Goal: Task Accomplishment & Management: Complete application form

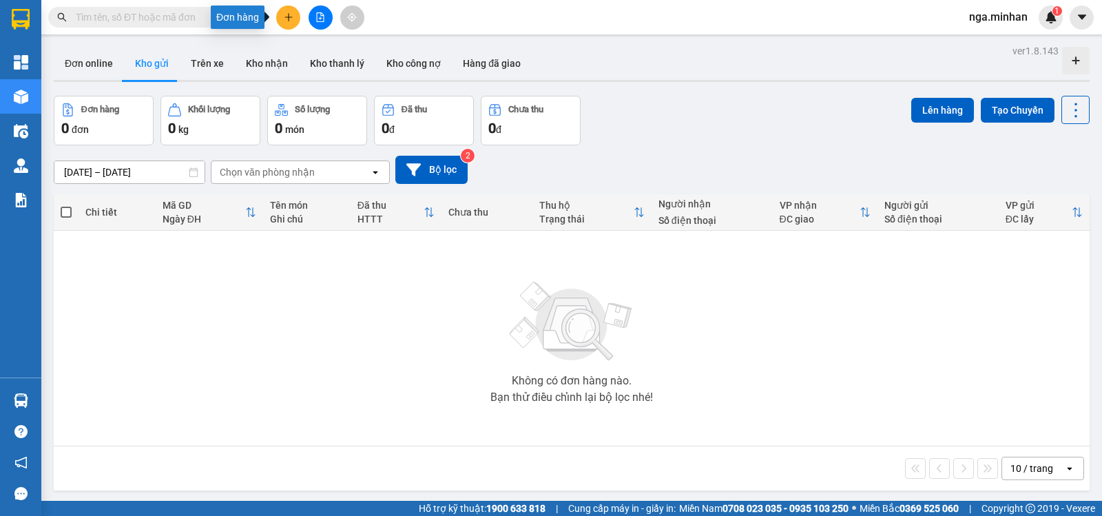
click at [290, 25] on button at bounding box center [288, 18] width 24 height 24
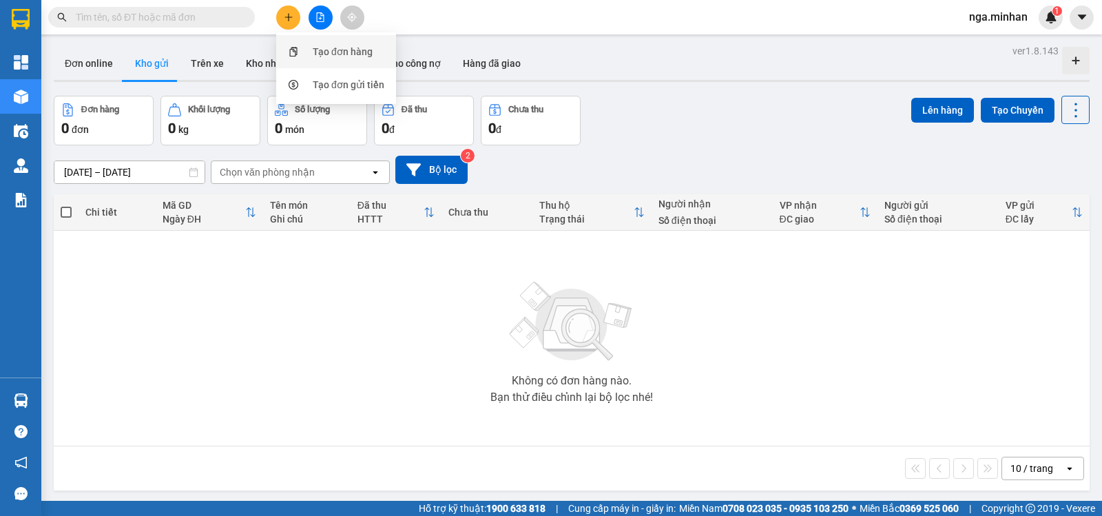
click at [331, 46] on div "Tạo đơn hàng" at bounding box center [343, 51] width 60 height 15
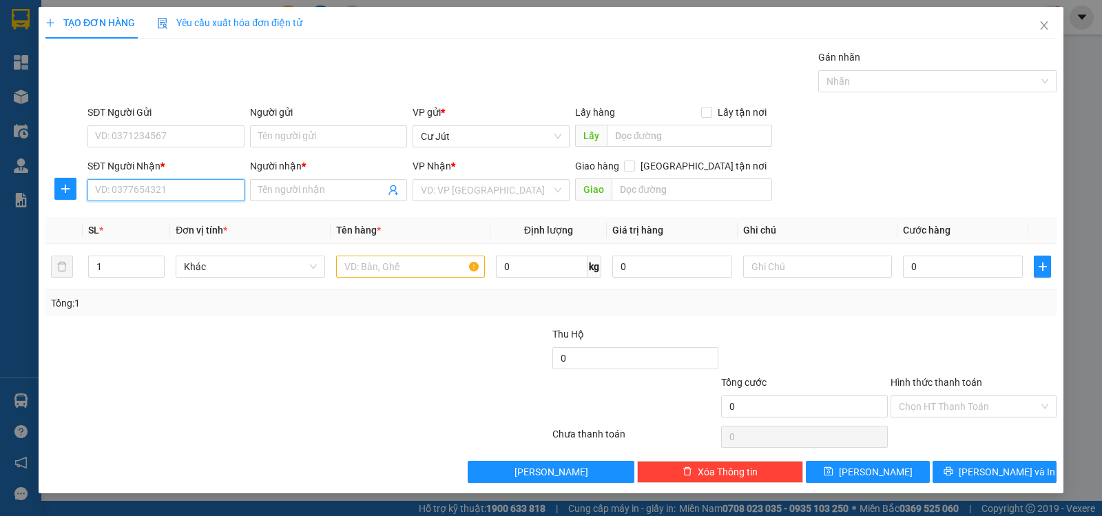
click at [125, 194] on input "SĐT Người Nhận *" at bounding box center [165, 190] width 157 height 22
type input "0967712703"
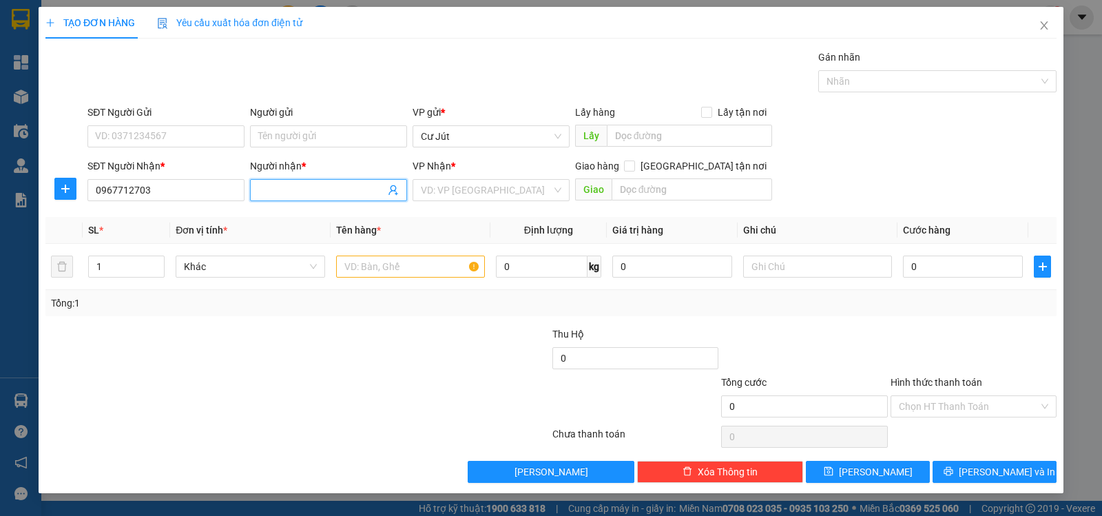
click at [275, 199] on span at bounding box center [328, 190] width 157 height 22
type input "."
click at [481, 177] on div "VP Nhận *" at bounding box center [491, 168] width 157 height 21
click at [495, 192] on input "search" at bounding box center [486, 190] width 131 height 21
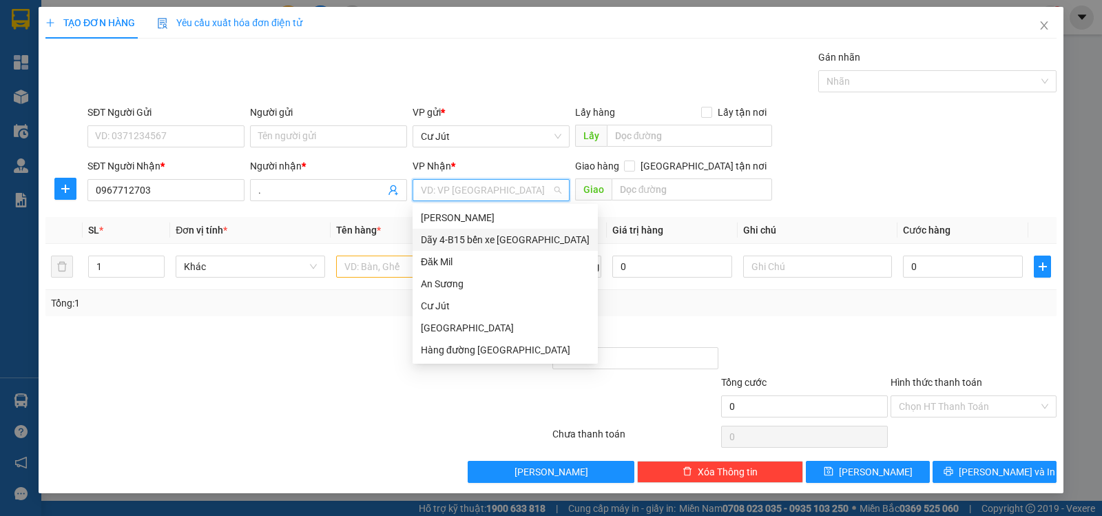
click at [488, 241] on div "Dãy 4-B15 bến xe [GEOGRAPHIC_DATA]" at bounding box center [505, 239] width 169 height 15
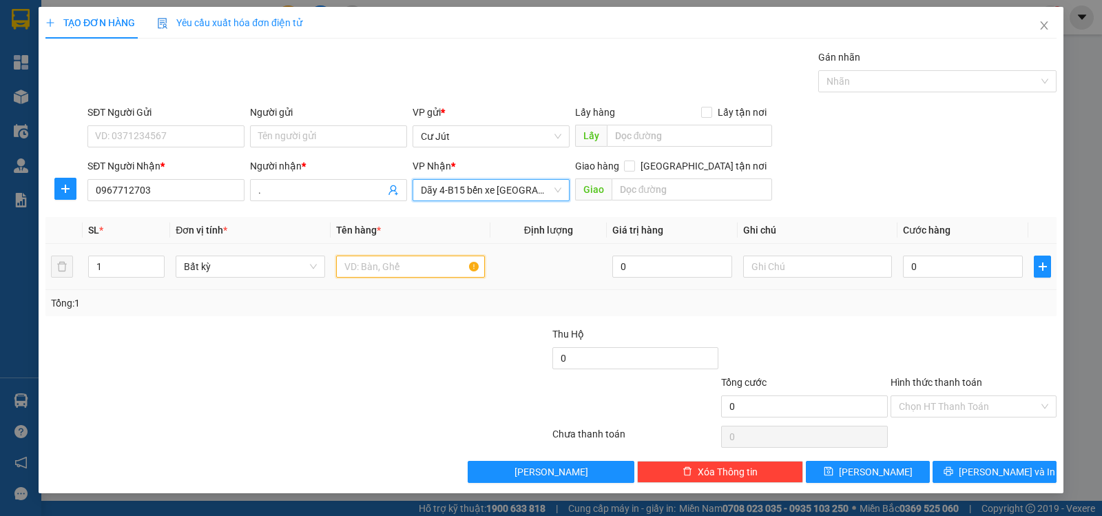
drag, startPoint x: 414, startPoint y: 271, endPoint x: 425, endPoint y: 267, distance: 11.8
click at [415, 271] on input "text" at bounding box center [410, 267] width 149 height 22
click at [424, 267] on input "text" at bounding box center [410, 267] width 149 height 22
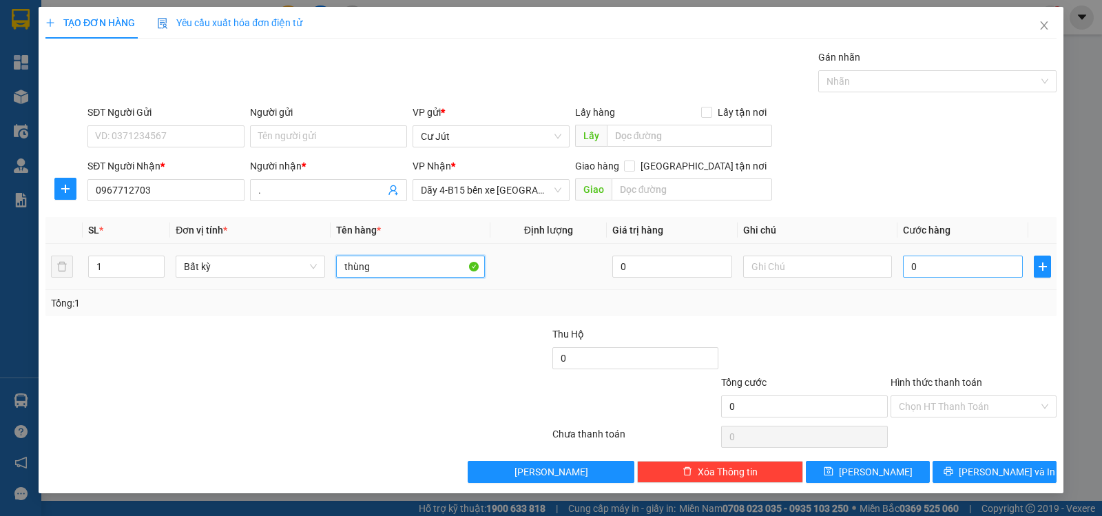
type input "thùng"
click at [974, 259] on input "0" at bounding box center [963, 267] width 120 height 22
type input "4"
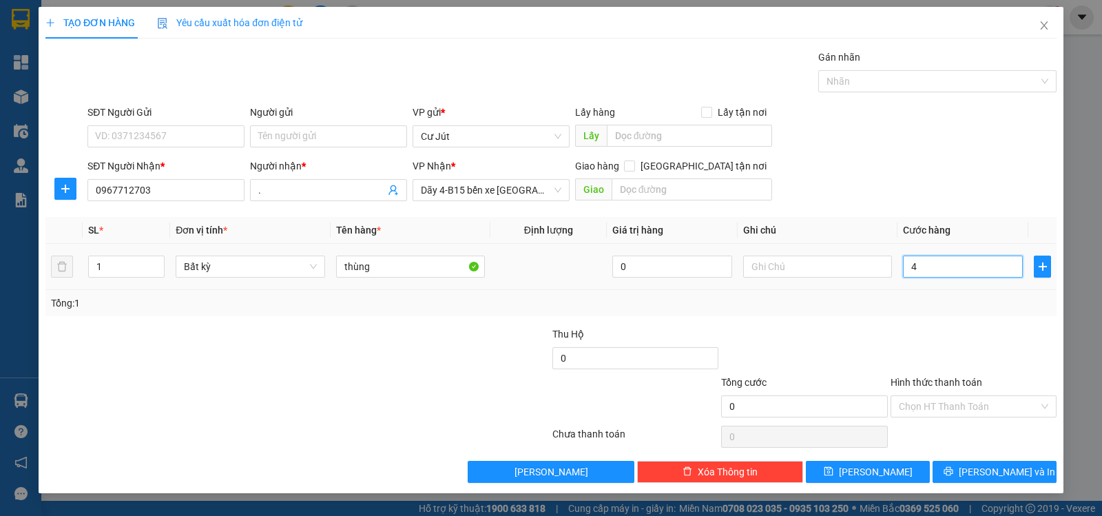
type input "4"
type input "40"
click at [1027, 466] on button "[PERSON_NAME] và In" at bounding box center [995, 472] width 124 height 22
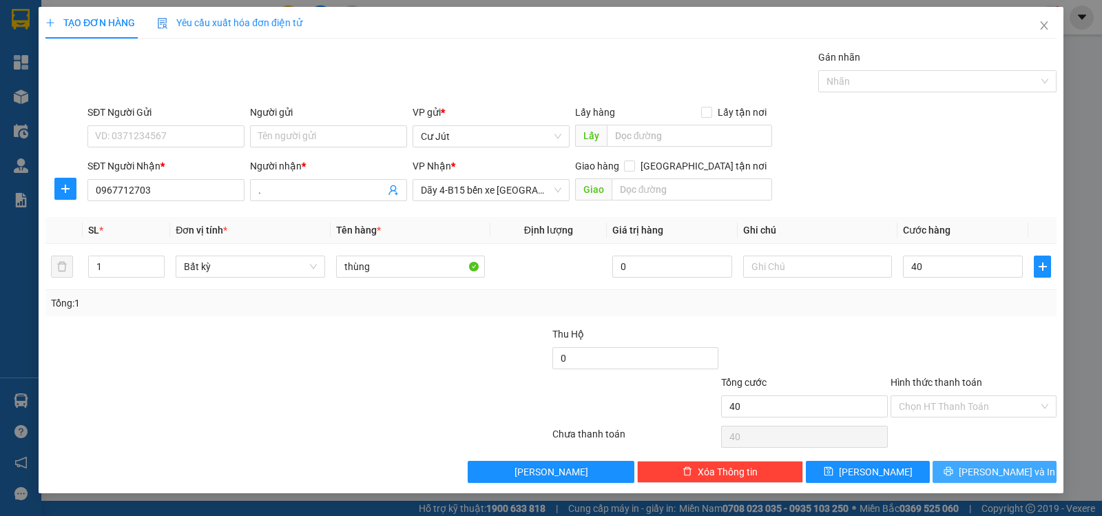
type input "40.000"
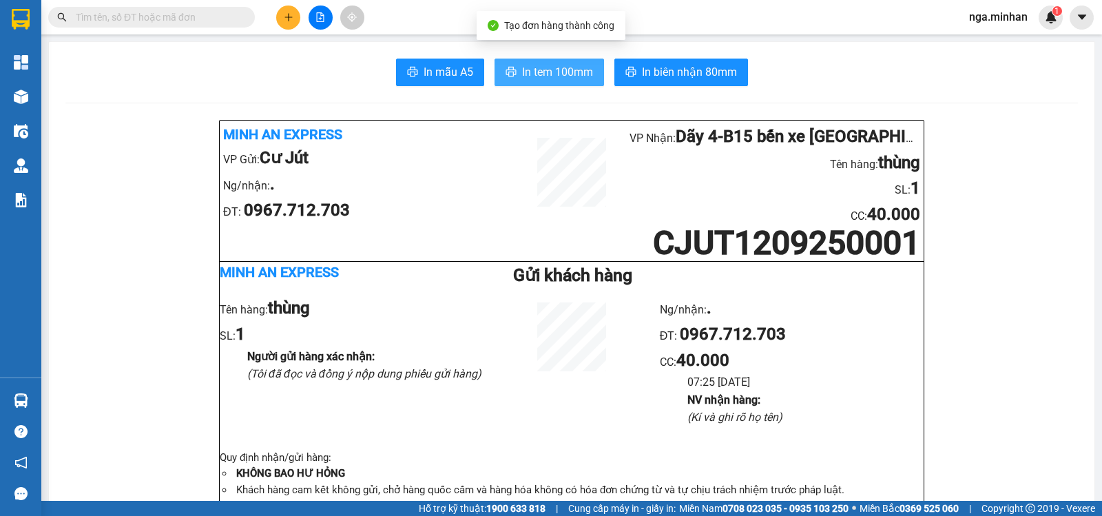
click at [564, 73] on span "In tem 100mm" at bounding box center [557, 71] width 71 height 17
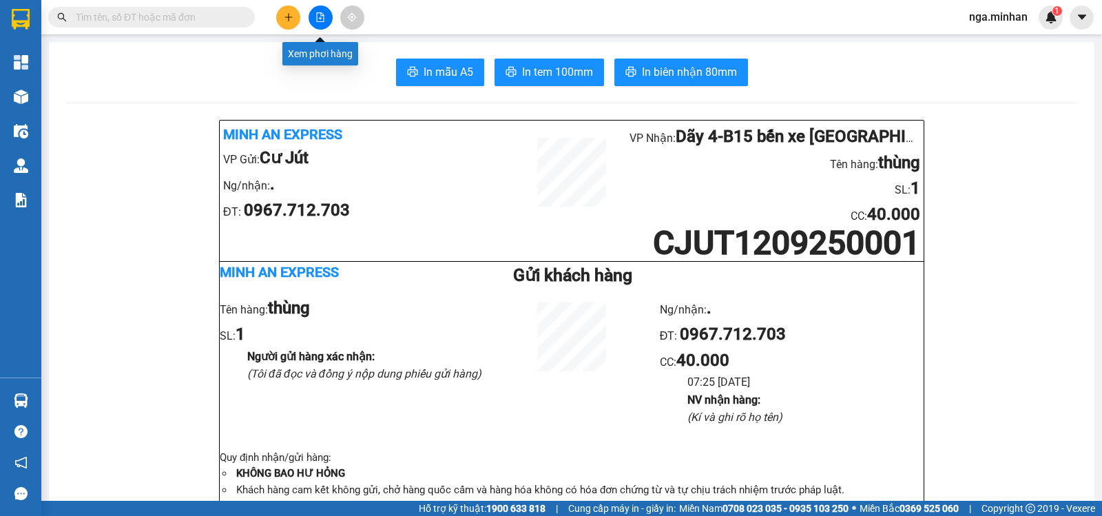
click at [322, 8] on button at bounding box center [321, 18] width 24 height 24
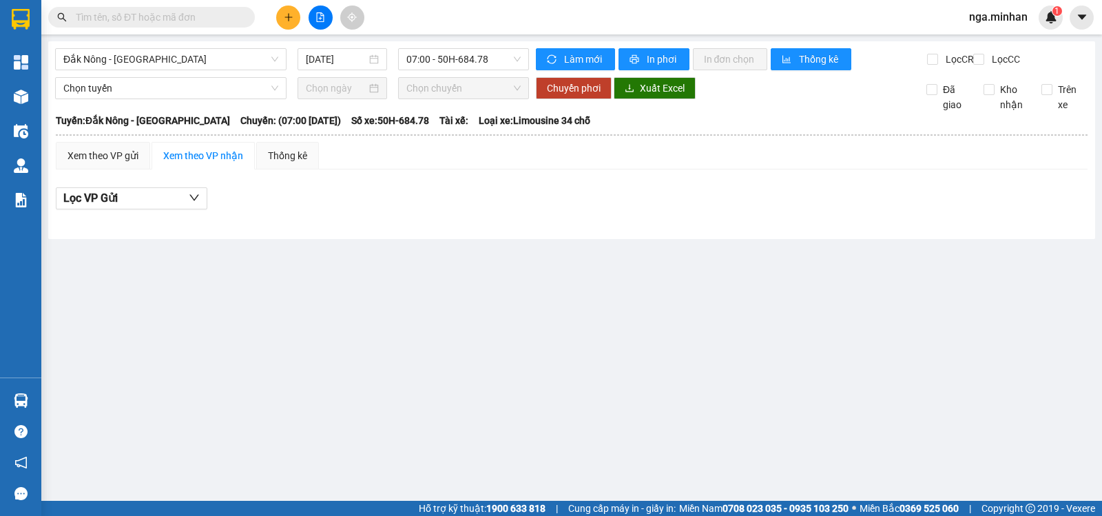
drag, startPoint x: 167, startPoint y: 58, endPoint x: 156, endPoint y: 71, distance: 17.6
click at [162, 62] on span "Đắk Nông - [GEOGRAPHIC_DATA]" at bounding box center [170, 59] width 215 height 21
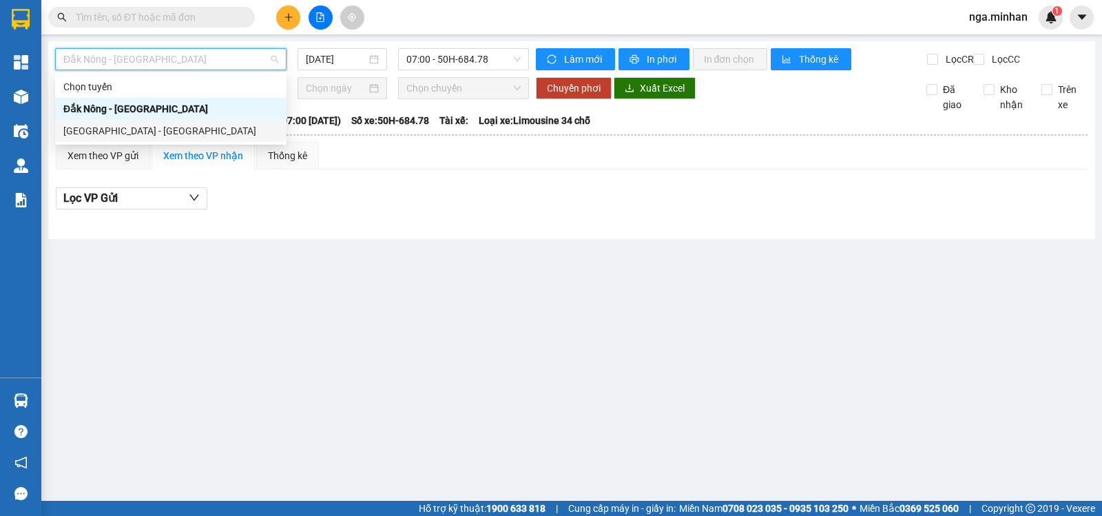
click at [147, 129] on div "[GEOGRAPHIC_DATA] - [GEOGRAPHIC_DATA]" at bounding box center [170, 130] width 215 height 15
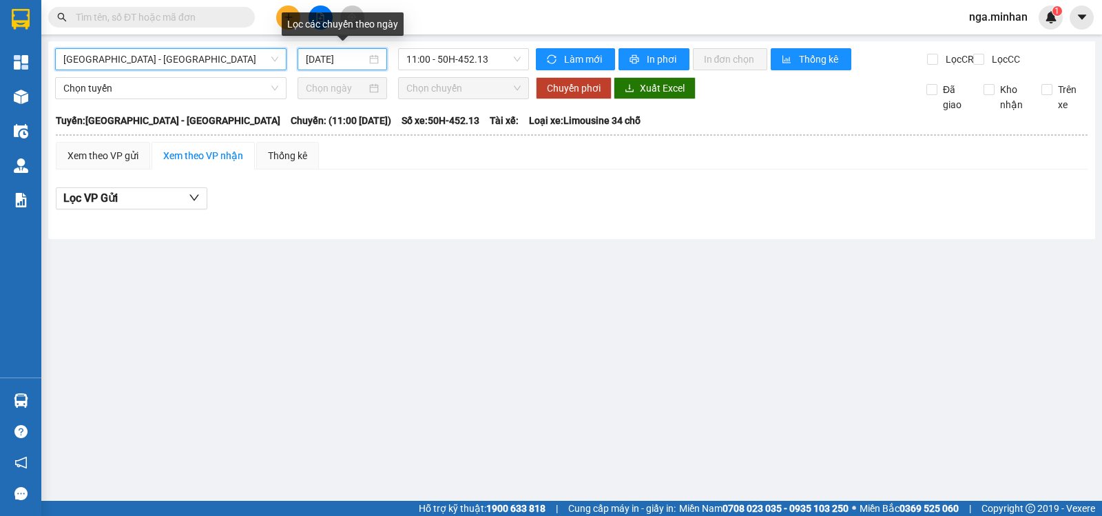
click at [318, 63] on input "[DATE]" at bounding box center [336, 59] width 61 height 15
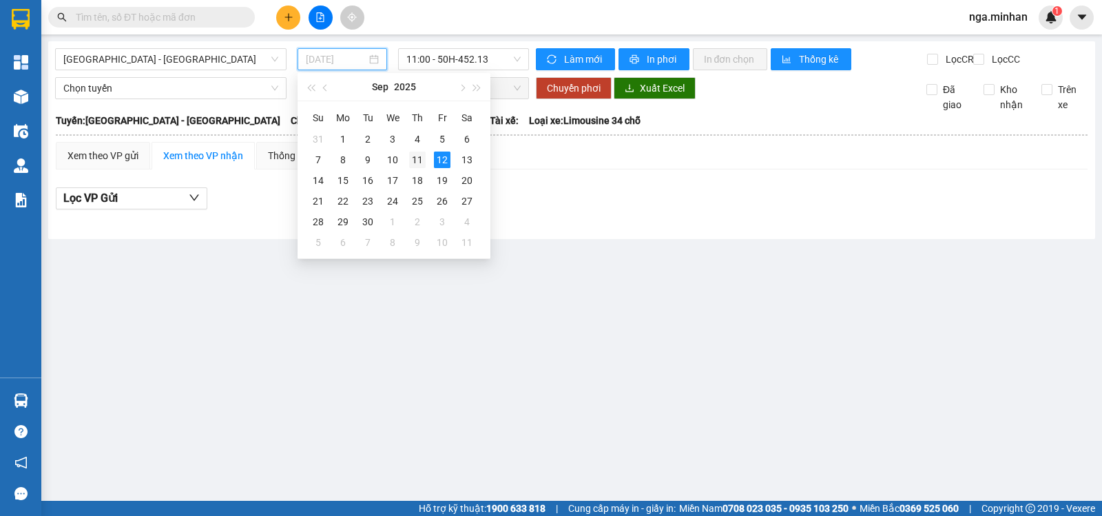
click at [416, 158] on div "11" at bounding box center [417, 160] width 17 height 17
type input "[DATE]"
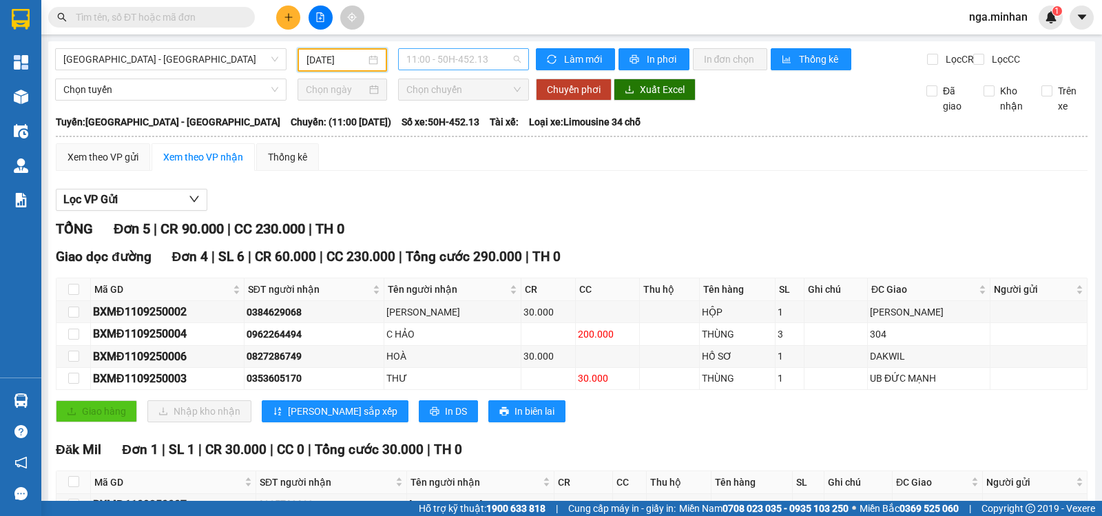
click at [450, 65] on span "11:00 - 50H-452.13" at bounding box center [463, 59] width 114 height 21
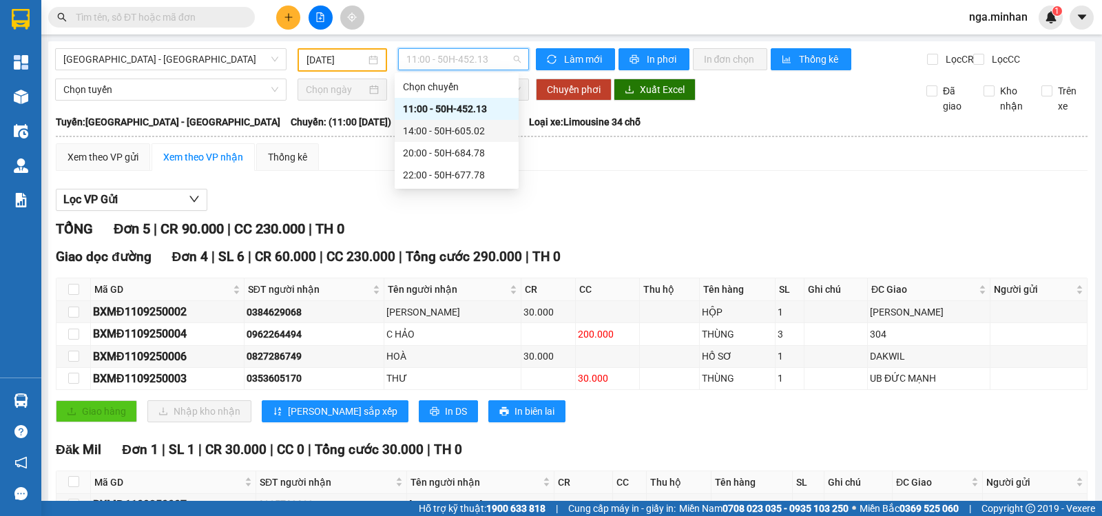
click at [453, 126] on div "14:00 - 50H-605.02" at bounding box center [456, 130] width 107 height 15
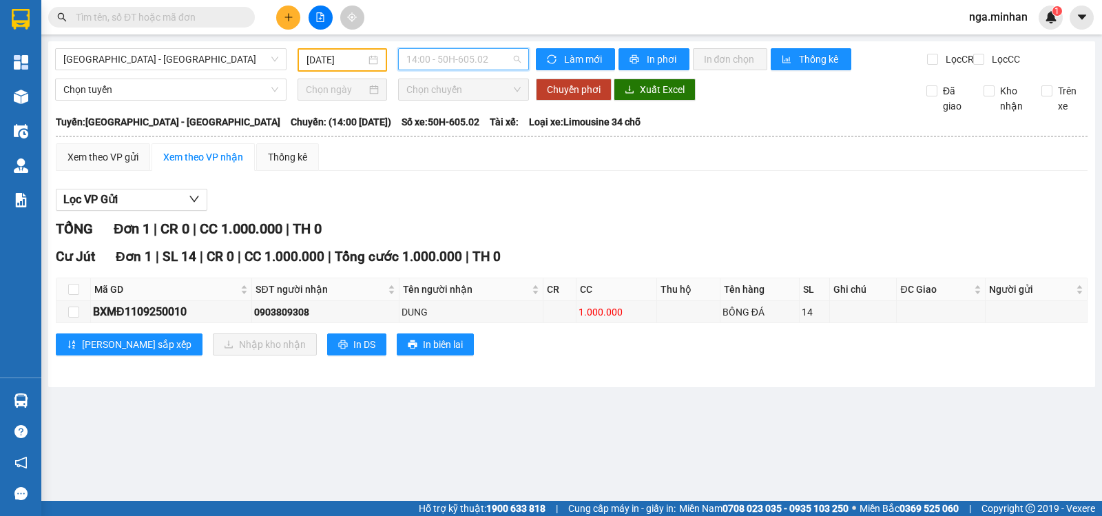
click at [468, 63] on span "14:00 - 50H-605.02" at bounding box center [463, 59] width 114 height 21
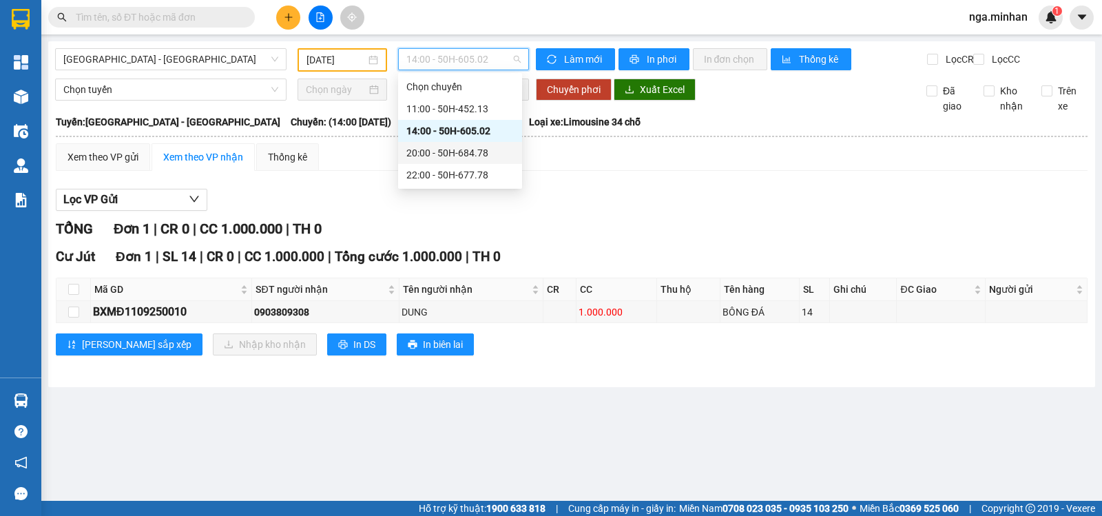
click at [483, 151] on div "20:00 - 50H-684.78" at bounding box center [459, 152] width 107 height 15
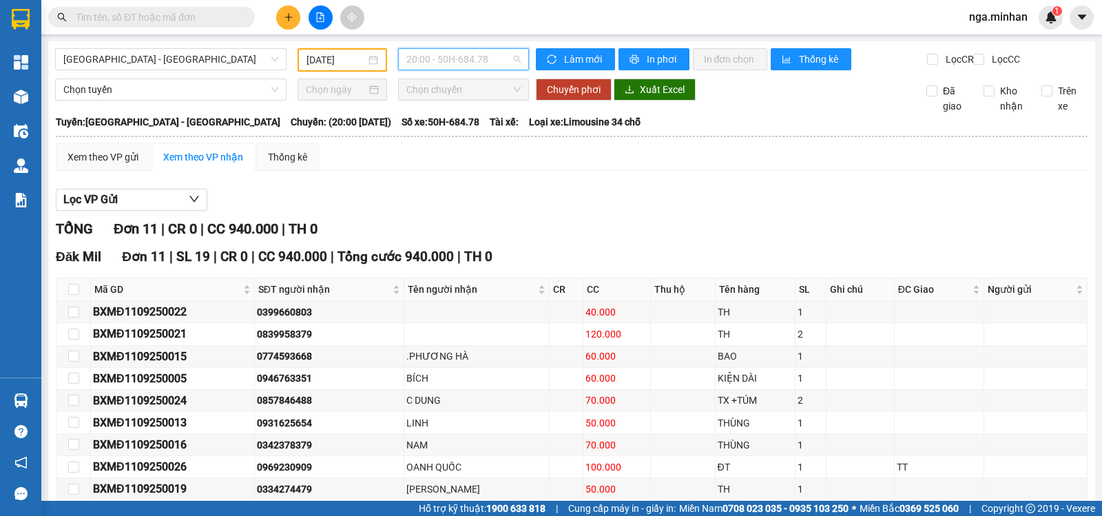
click at [433, 65] on span "20:00 - 50H-684.78" at bounding box center [463, 59] width 114 height 21
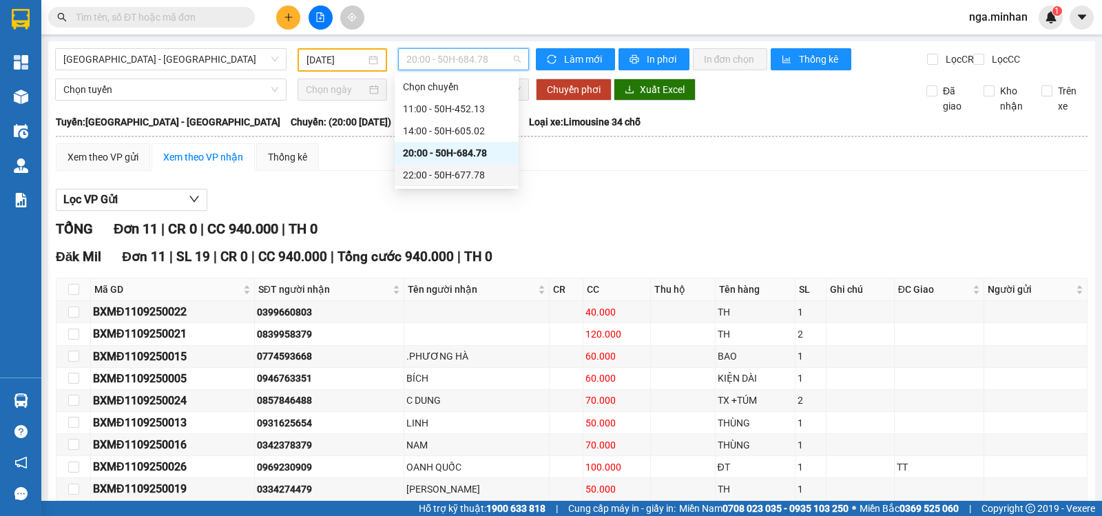
click at [447, 174] on div "22:00 - 50H-677.78" at bounding box center [456, 174] width 107 height 15
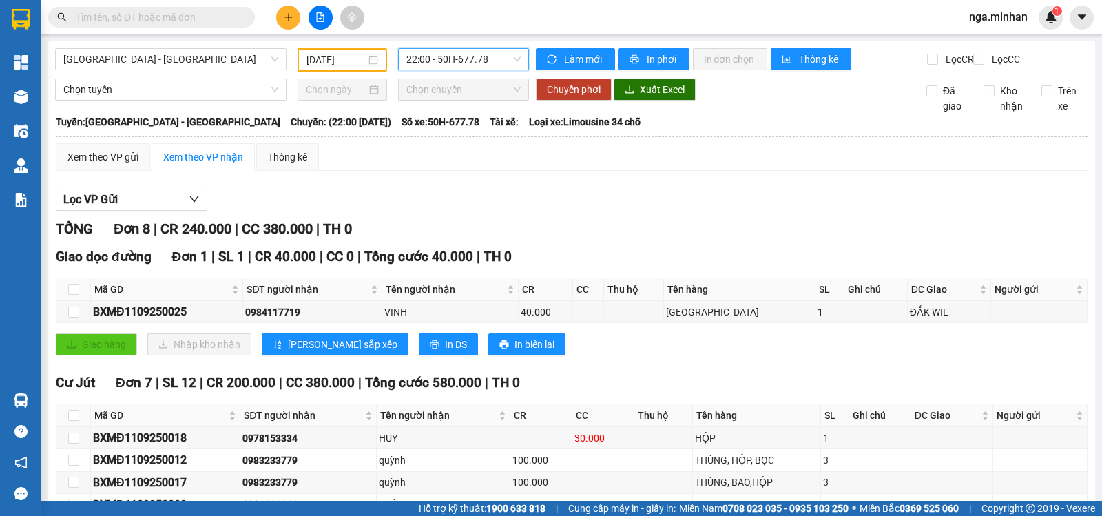
scroll to position [163, 0]
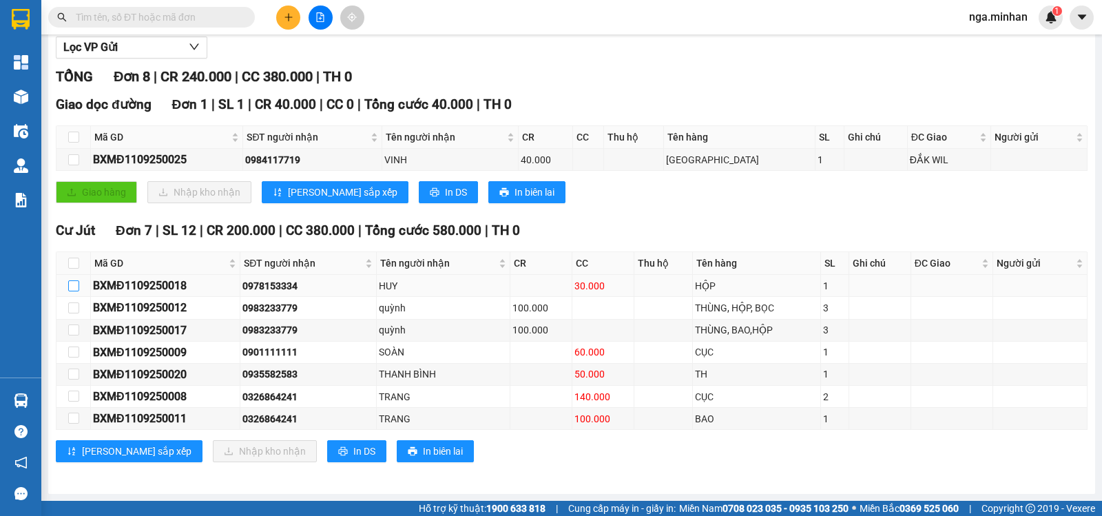
click at [77, 281] on input "checkbox" at bounding box center [73, 285] width 11 height 11
checkbox input "true"
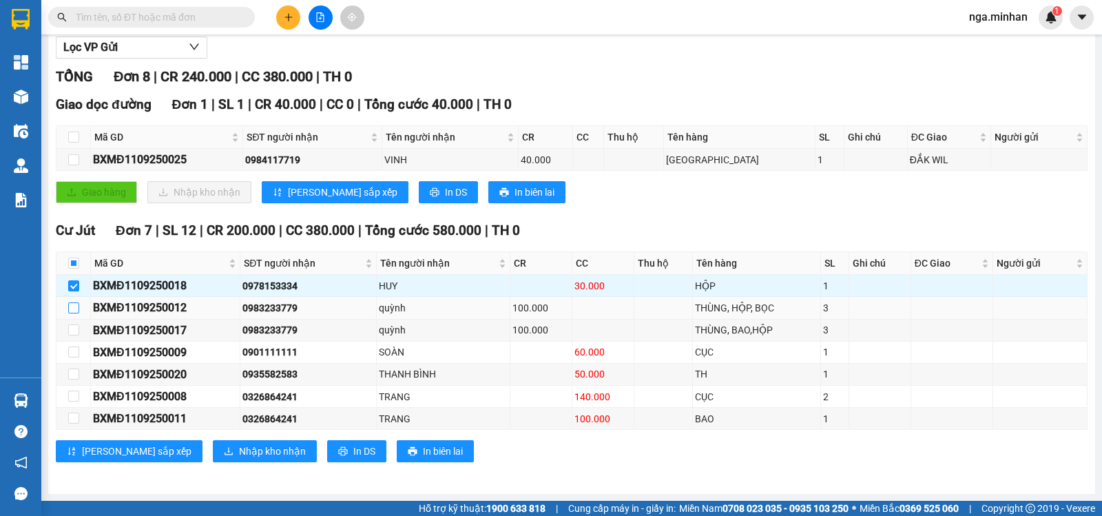
click at [77, 306] on input "checkbox" at bounding box center [73, 307] width 11 height 11
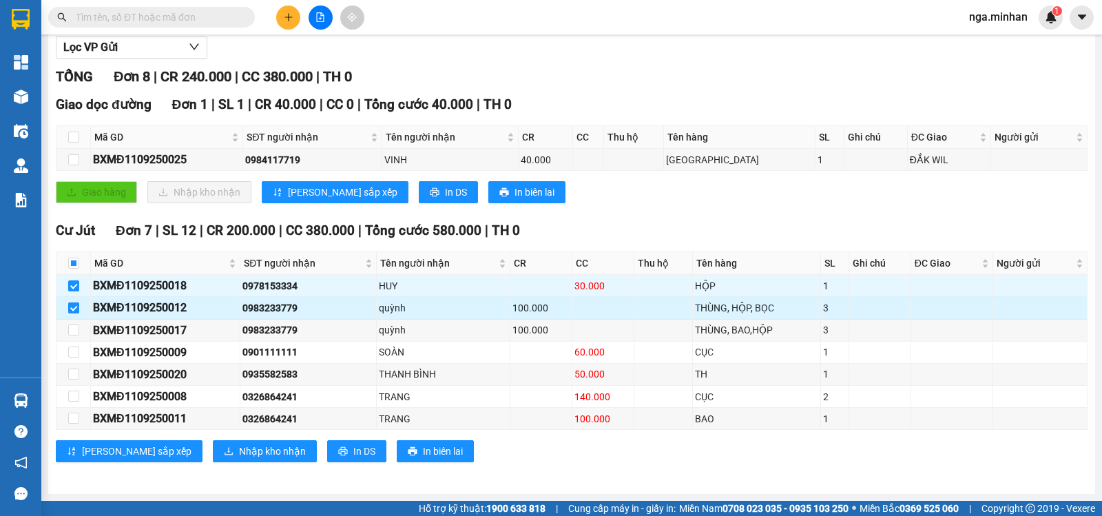
click at [77, 306] on input "checkbox" at bounding box center [73, 307] width 11 height 11
checkbox input "false"
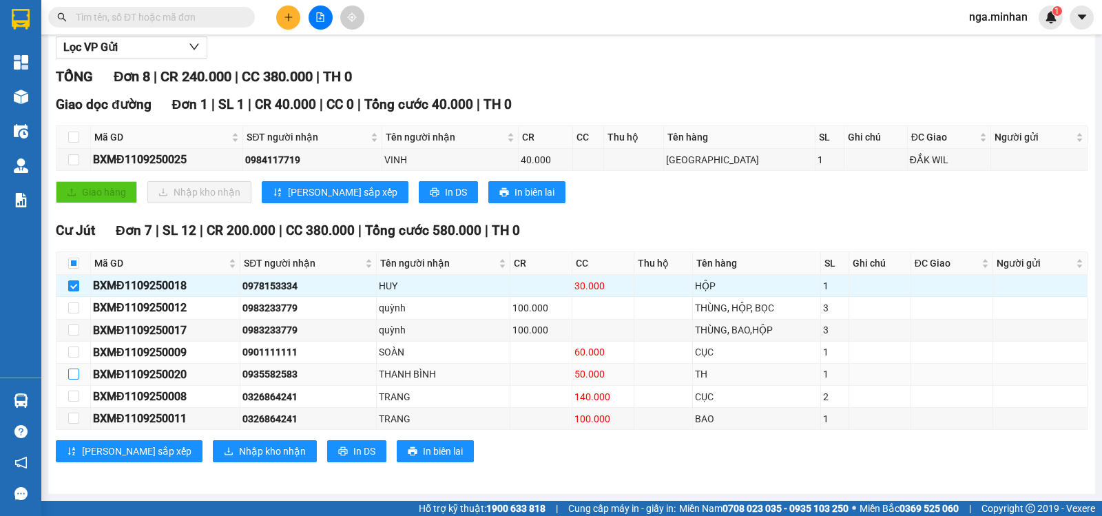
click at [76, 374] on input "checkbox" at bounding box center [73, 373] width 11 height 11
checkbox input "true"
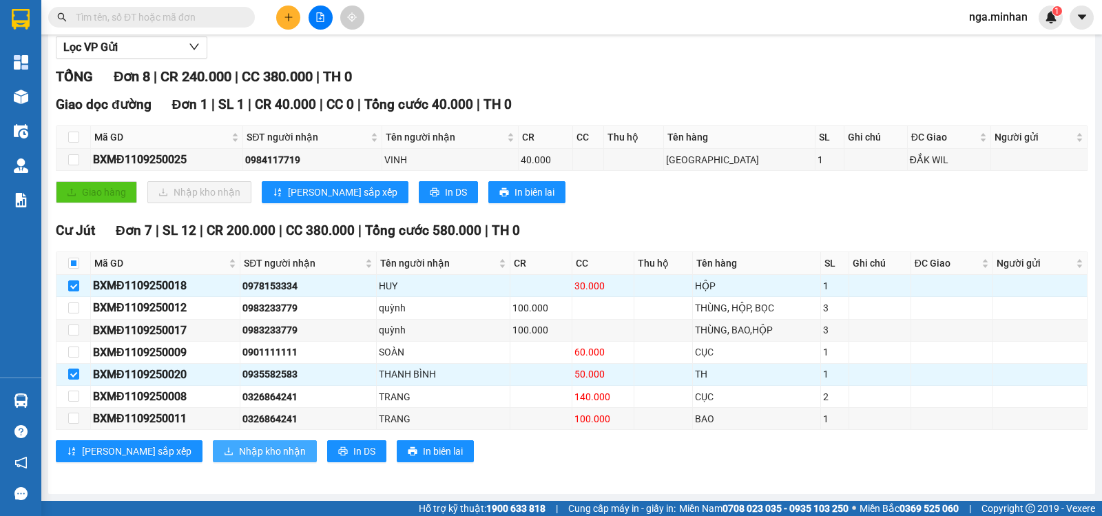
click at [239, 450] on span "Nhập kho nhận" at bounding box center [272, 451] width 67 height 15
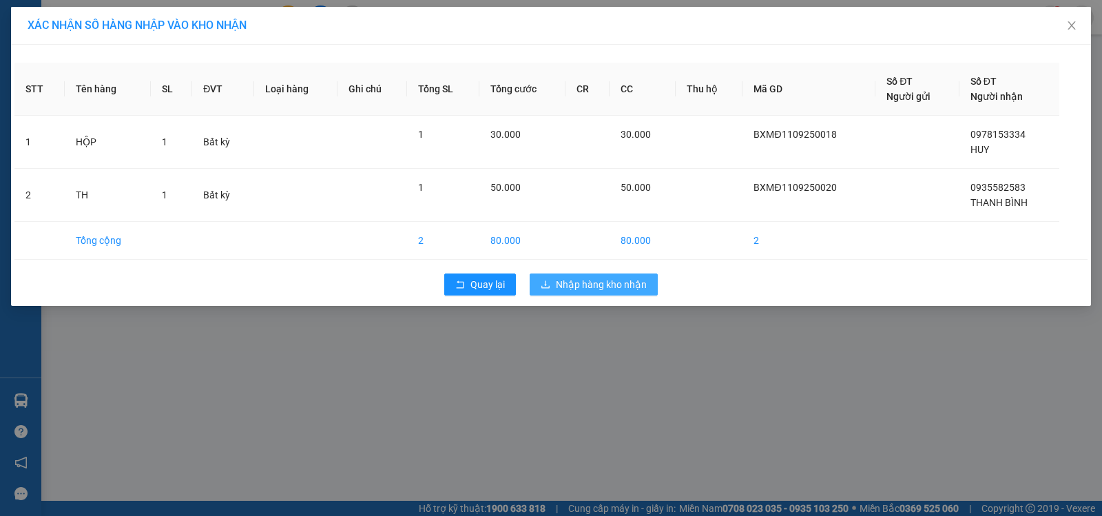
drag, startPoint x: 596, startPoint y: 285, endPoint x: 602, endPoint y: 333, distance: 48.5
click at [607, 333] on div "XÁC NHẬN SỐ HÀNG NHẬP VÀO KHO NHẬN STT Tên hàng SL ĐVT Loại hàng Ghi chú Tổng S…" at bounding box center [551, 258] width 1102 height 516
click at [608, 289] on span "Nhập hàng kho nhận" at bounding box center [601, 284] width 91 height 15
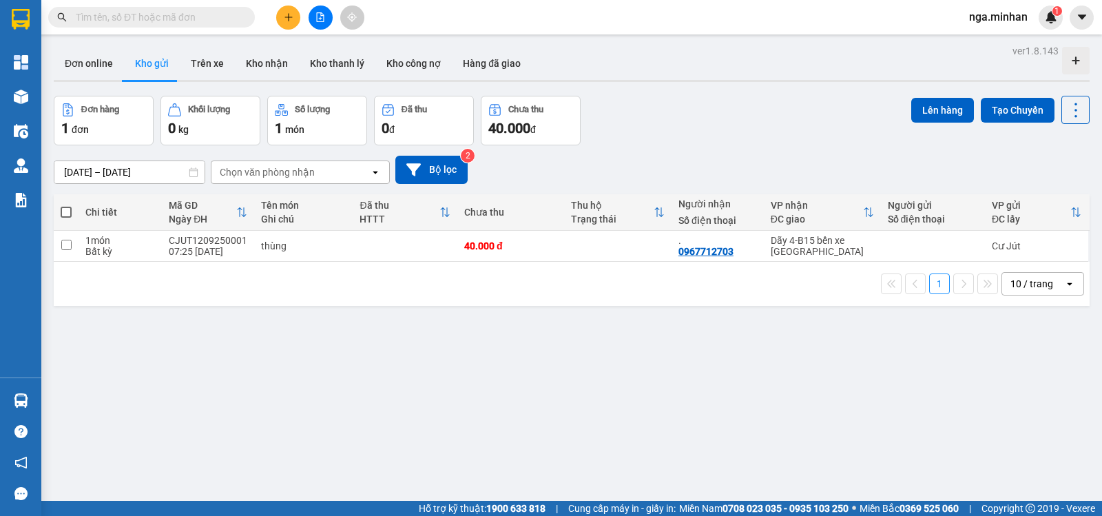
click at [287, 18] on icon "plus" at bounding box center [289, 17] width 10 height 10
click at [335, 53] on div "Tạo đơn hàng" at bounding box center [343, 51] width 60 height 15
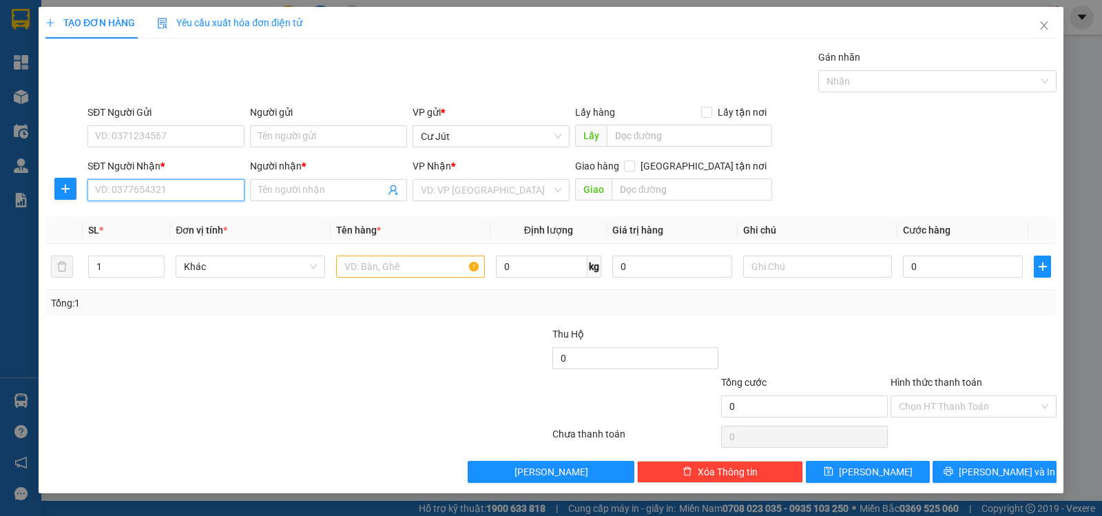
click at [187, 191] on input "SĐT Người Nhận *" at bounding box center [165, 190] width 157 height 22
type input "0335334085"
click at [149, 222] on div "0335334085 - hiếu" at bounding box center [166, 217] width 141 height 15
type input "hiếu"
type input "ĐỒNG XOÀI"
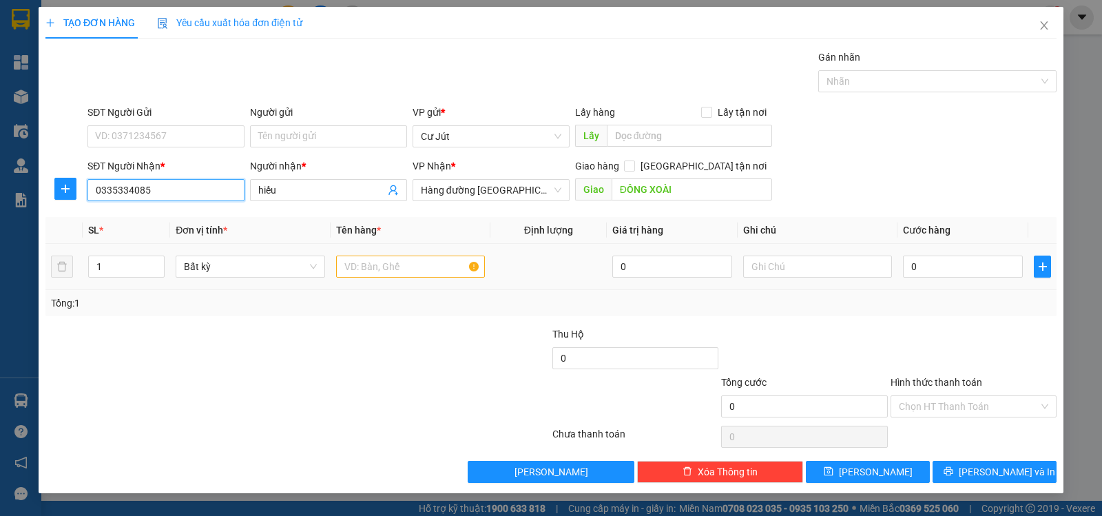
type input "0335334085"
click at [413, 264] on input "text" at bounding box center [410, 267] width 149 height 22
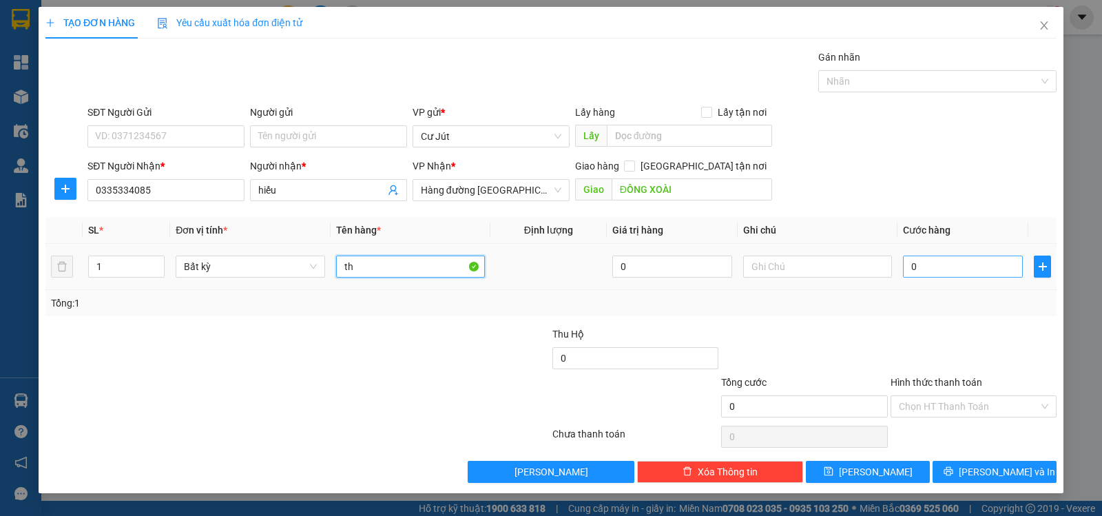
type input "th"
click at [951, 267] on input "0" at bounding box center [963, 267] width 120 height 22
type input "4"
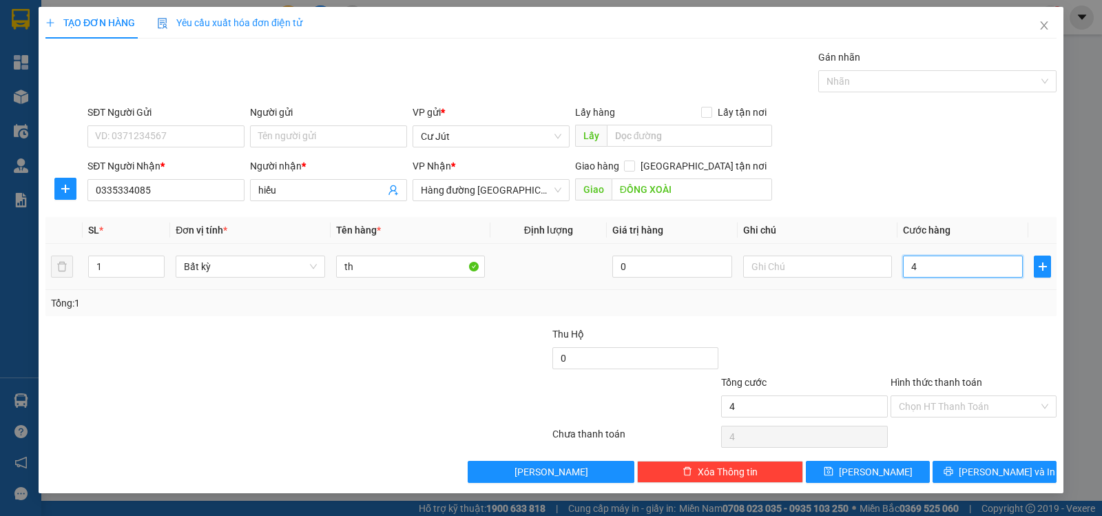
type input "40"
type input "40.000"
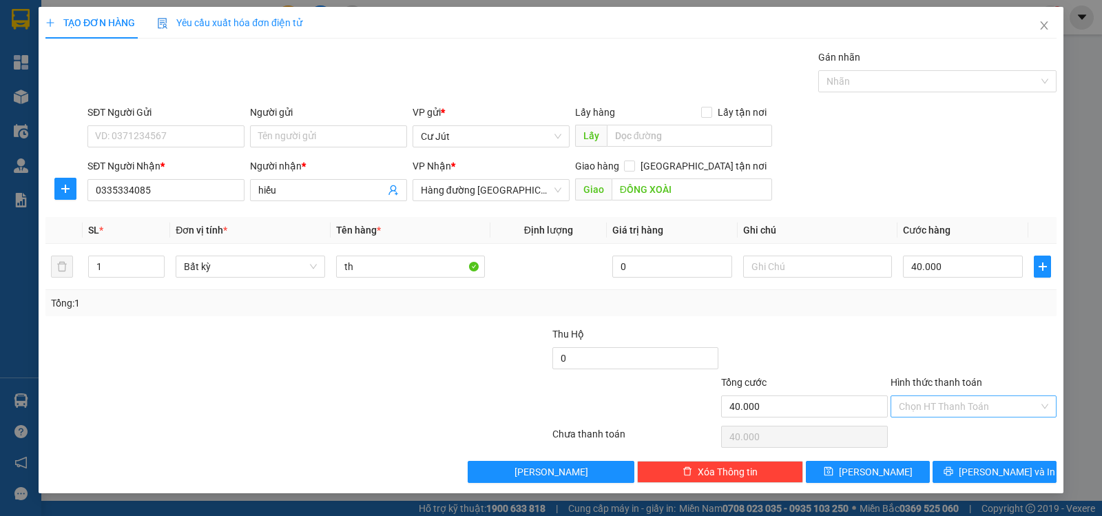
click at [954, 408] on input "Hình thức thanh toán" at bounding box center [969, 406] width 140 height 21
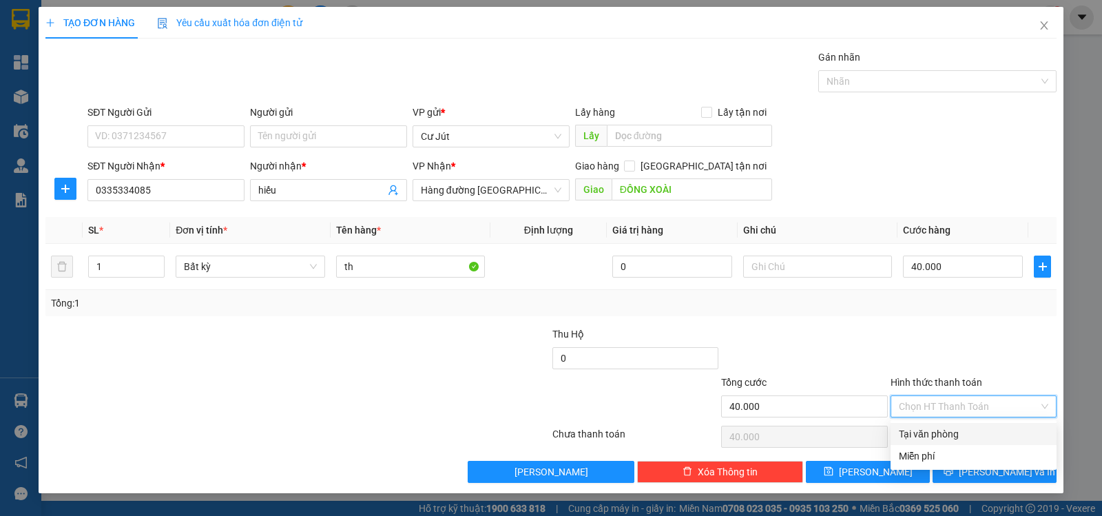
click at [962, 432] on div "Tại văn phòng" at bounding box center [973, 433] width 149 height 15
type input "0"
click at [962, 432] on div "Chọn HT Thanh Toán" at bounding box center [973, 437] width 169 height 28
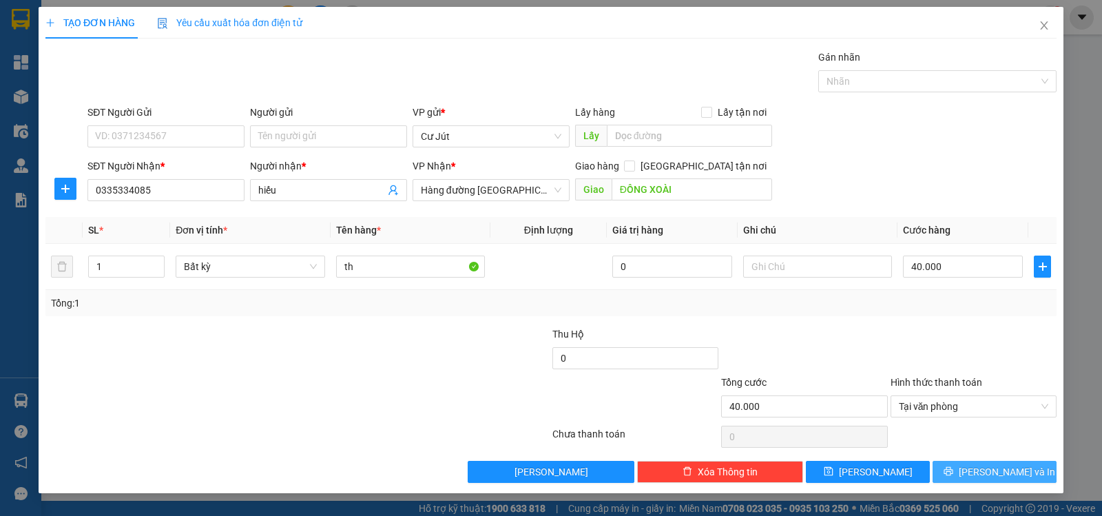
click at [1006, 474] on span "[PERSON_NAME] và In" at bounding box center [1007, 471] width 96 height 15
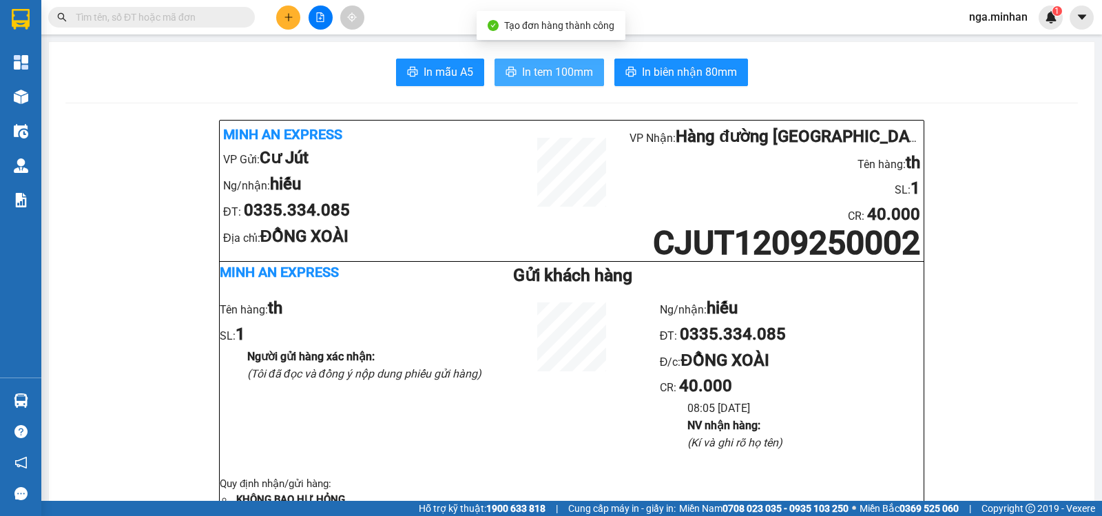
click at [550, 67] on span "In tem 100mm" at bounding box center [557, 71] width 71 height 17
